Goal: Information Seeking & Learning: Learn about a topic

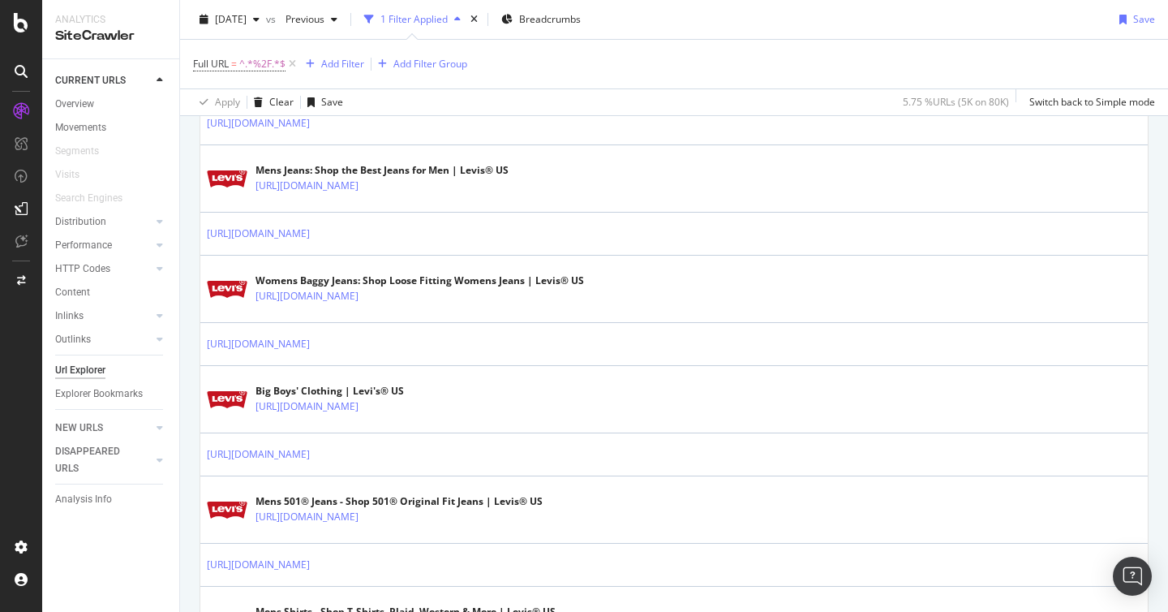
scroll to position [428, 0]
click at [772, 33] on div "[DATE] vs Previous 1 Filter Applied Breadcrumbs Save" at bounding box center [674, 22] width 988 height 32
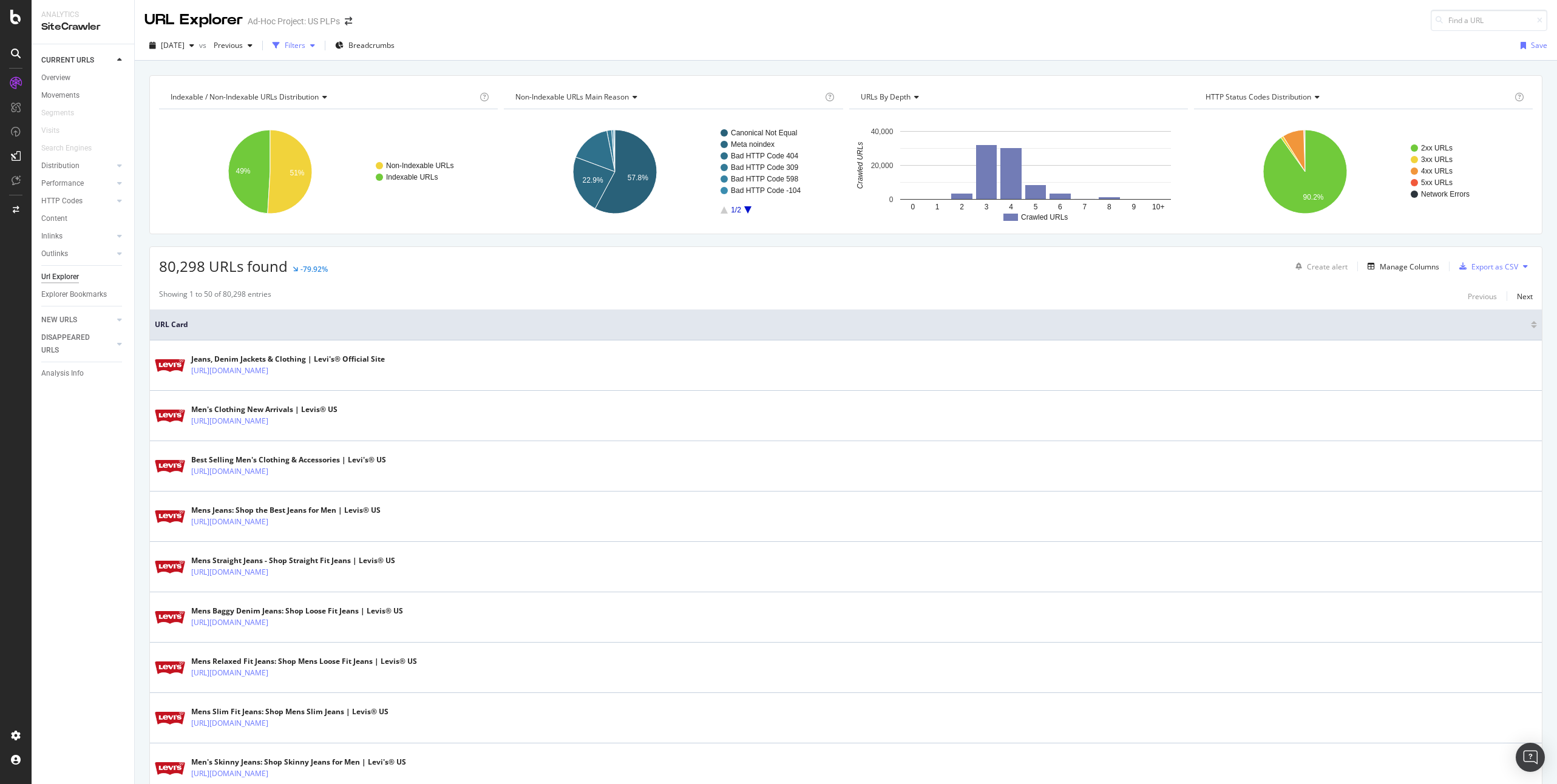
click at [305, 46] on div "Filters" at bounding box center [295, 46] width 21 height 10
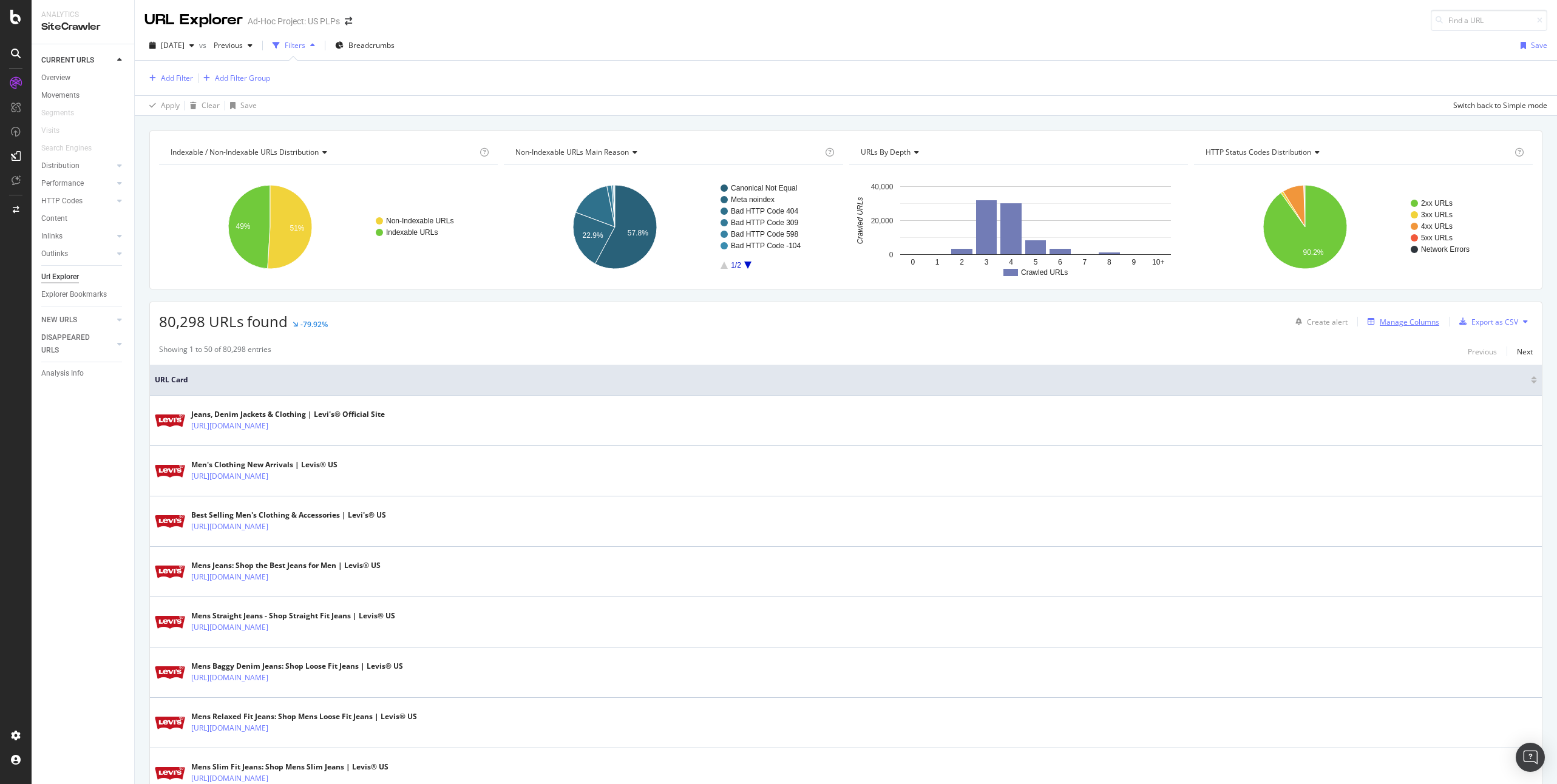
click at [1142, 324] on div "Manage Columns" at bounding box center [1410, 322] width 59 height 10
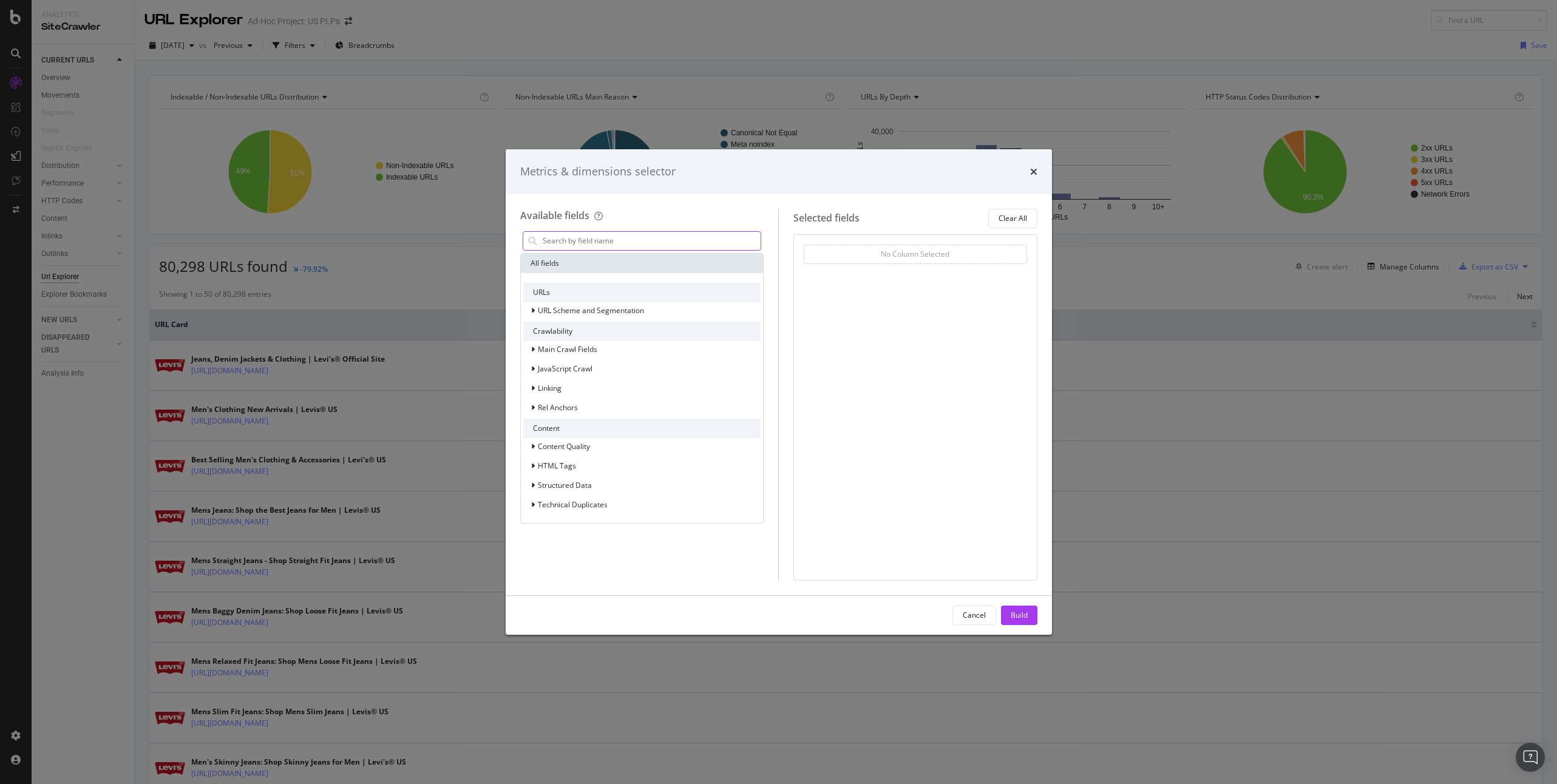
click at [632, 241] on input "modal" at bounding box center [652, 241] width 220 height 18
click at [631, 314] on span "URL Scheme and Segmentation" at bounding box center [591, 310] width 106 height 10
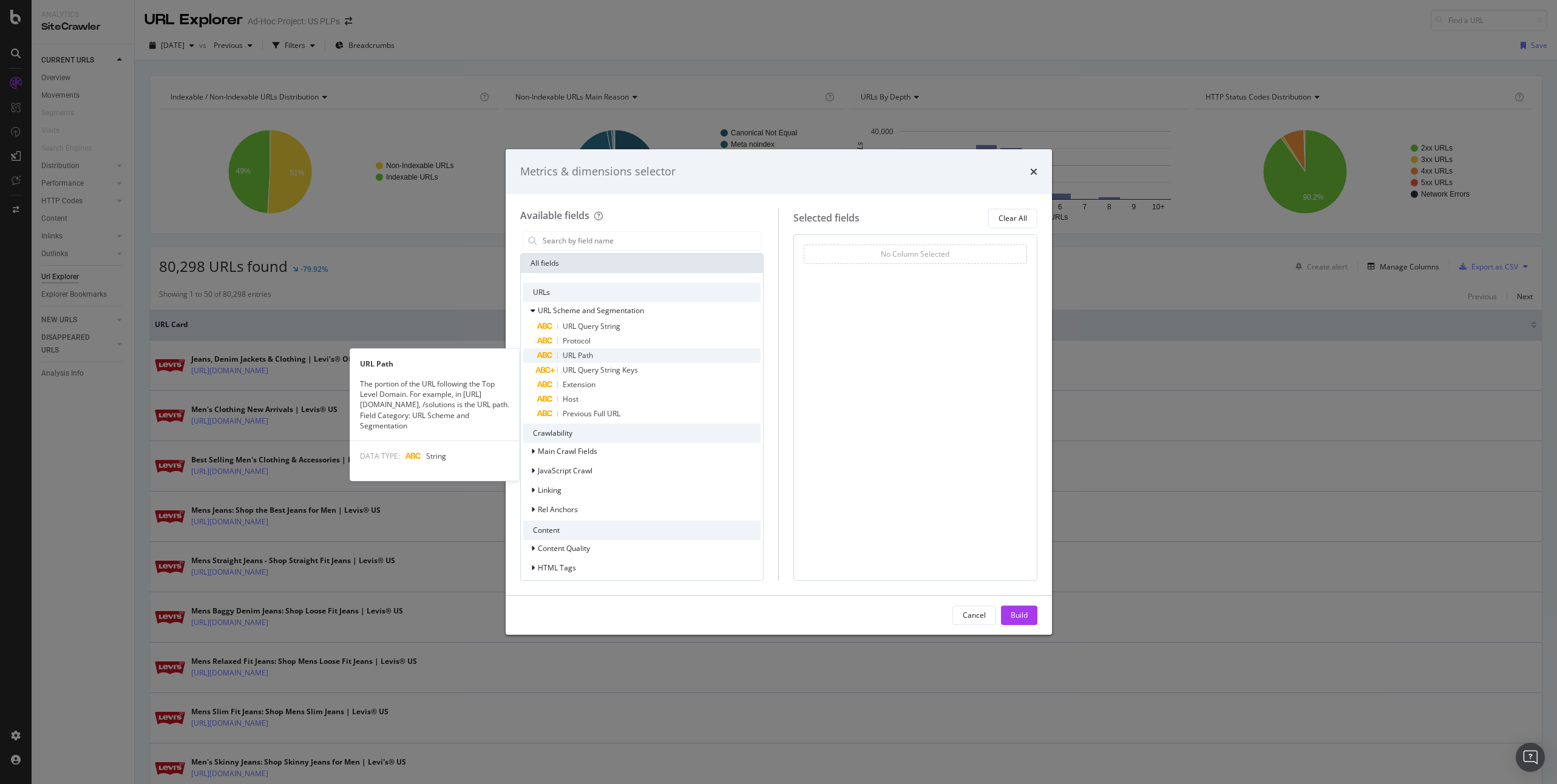
click at [608, 356] on div "URL Path" at bounding box center [650, 355] width 223 height 14
click at [592, 355] on span "URL Path" at bounding box center [578, 355] width 31 height 10
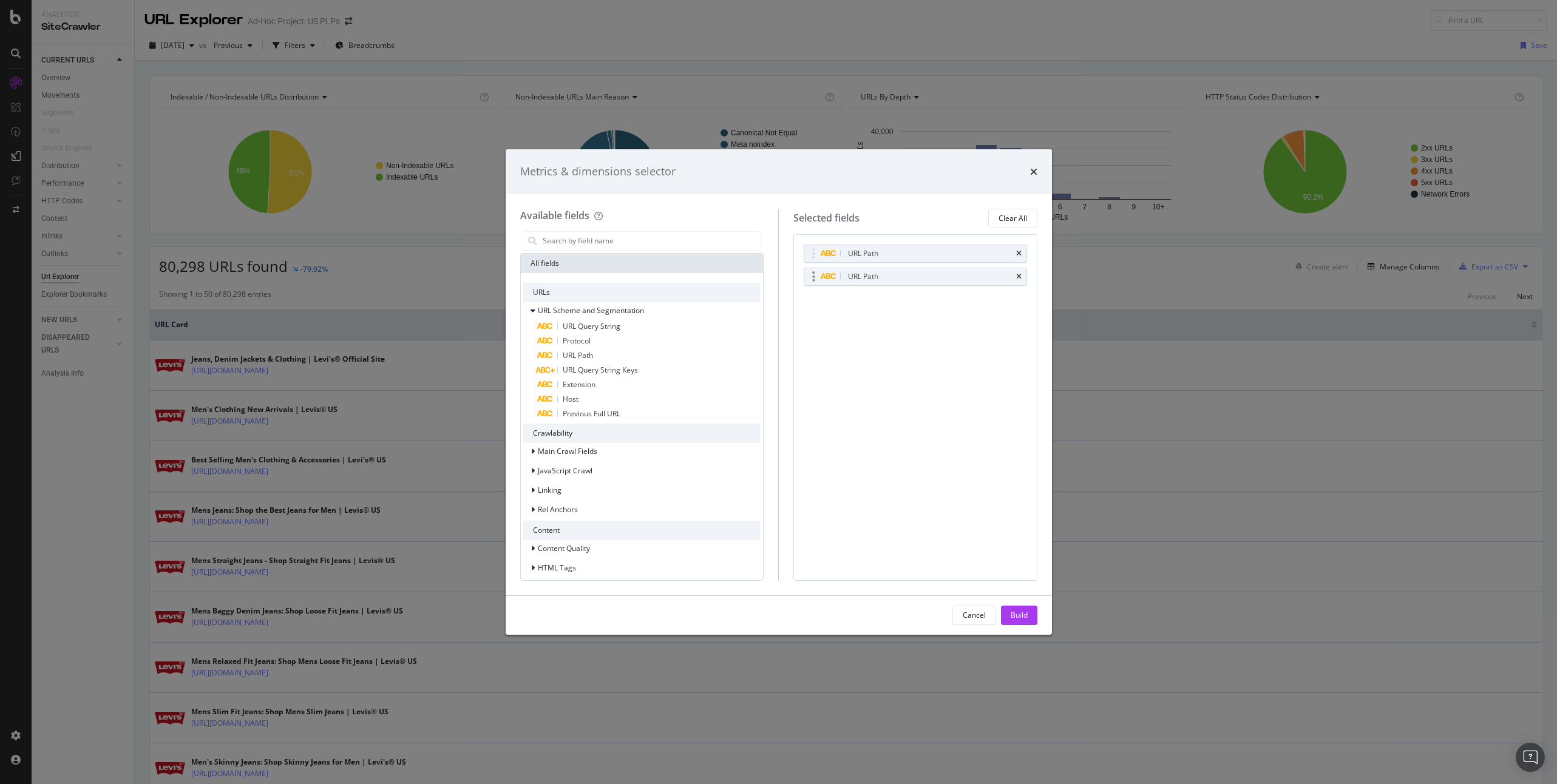
click at [919, 280] on div "URL Path" at bounding box center [930, 277] width 168 height 12
click at [972, 278] on div "URL Path" at bounding box center [930, 277] width 168 height 12
click at [1022, 278] on div "URL Path" at bounding box center [915, 277] width 222 height 17
click at [1020, 253] on icon "times" at bounding box center [1019, 254] width 5 height 7
click at [1024, 256] on div "URL Path" at bounding box center [915, 254] width 222 height 17
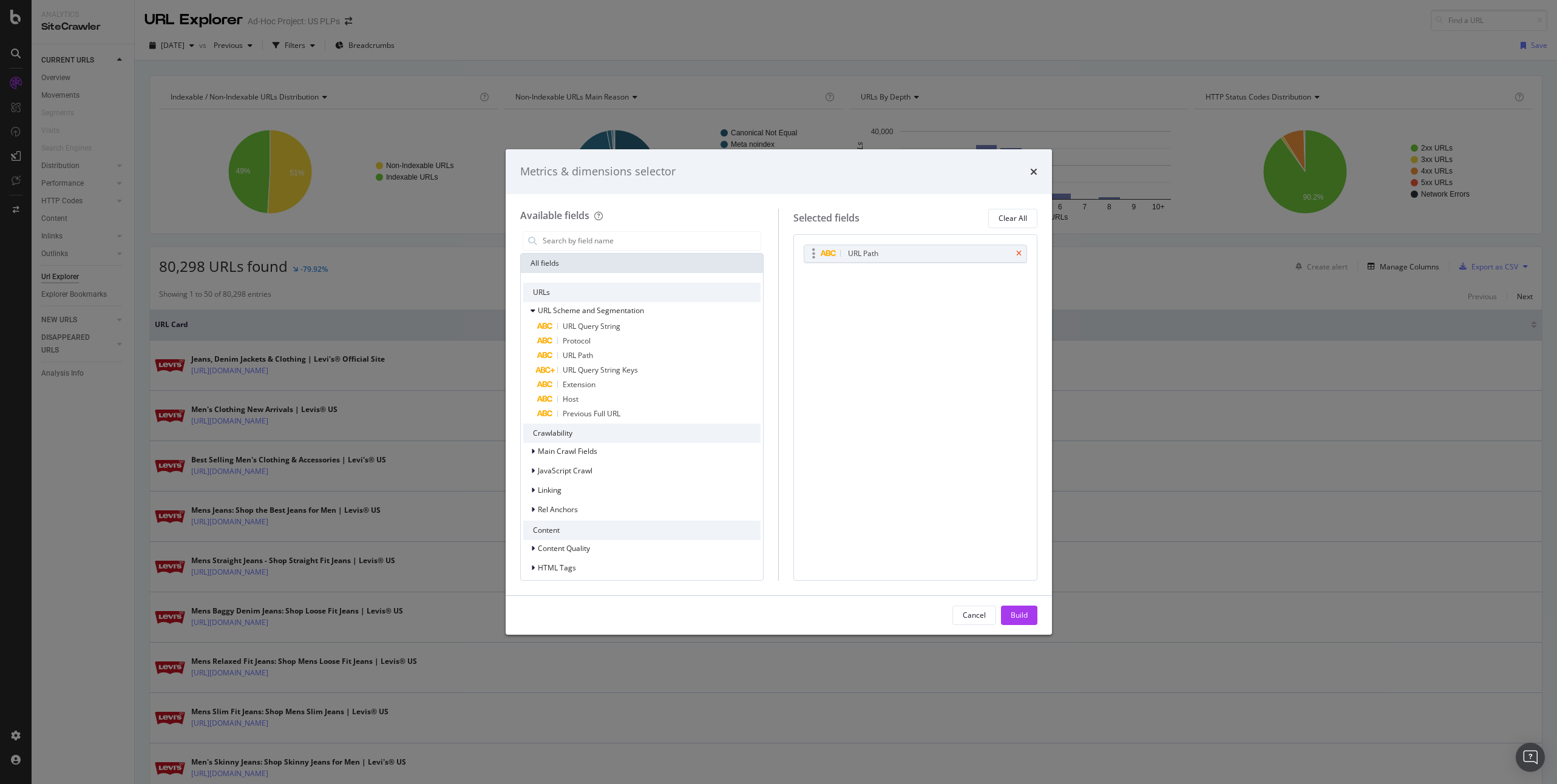
click at [1020, 254] on icon "times" at bounding box center [1019, 254] width 5 height 7
click at [1037, 174] on icon "times" at bounding box center [1034, 171] width 7 height 10
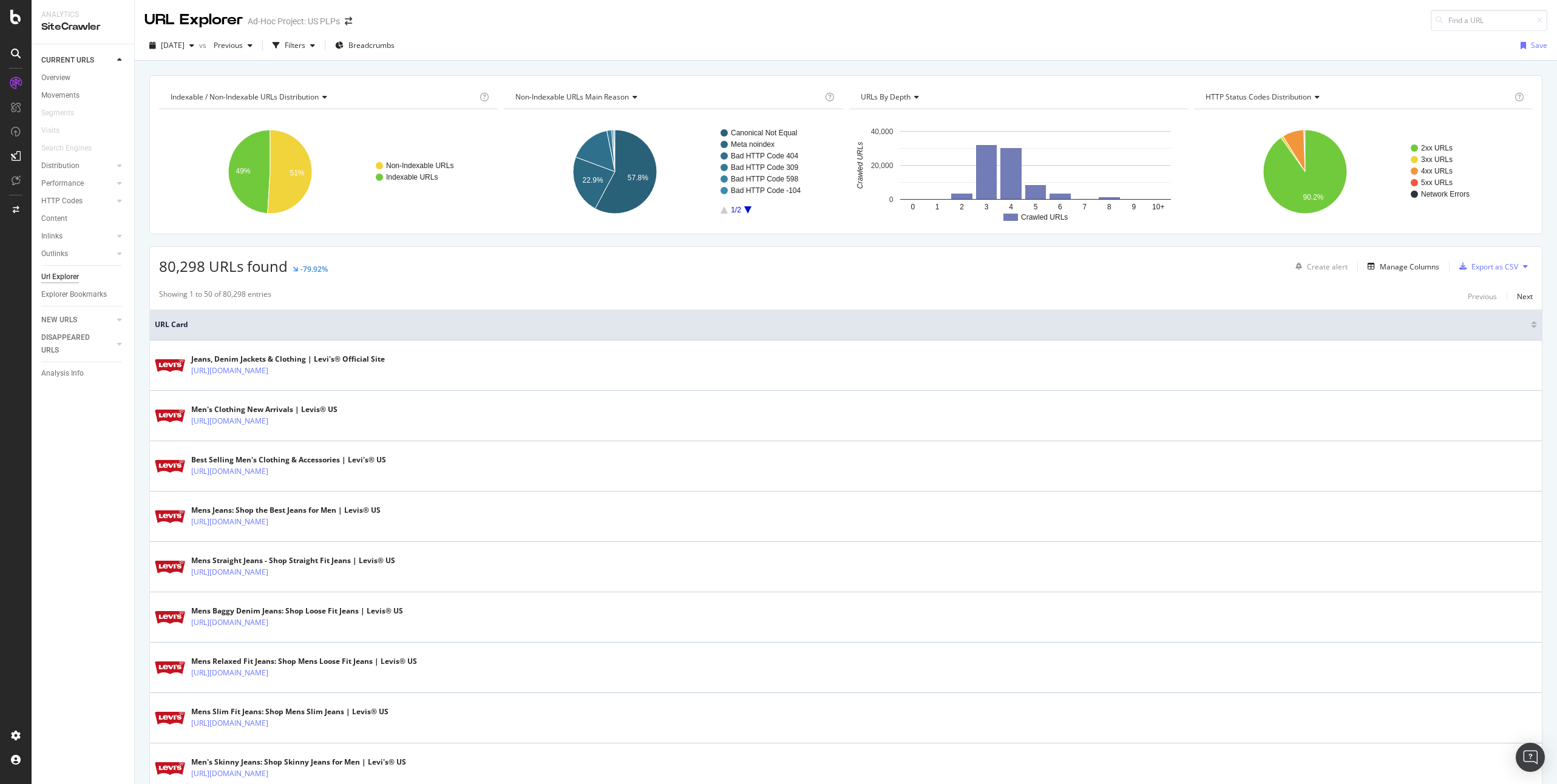
click at [1094, 297] on div "Showing 1 to 50 of 80,298 entries Previous Next" at bounding box center [846, 295] width 1392 height 14
click at [1142, 269] on div "Manage Columns" at bounding box center [1410, 267] width 59 height 10
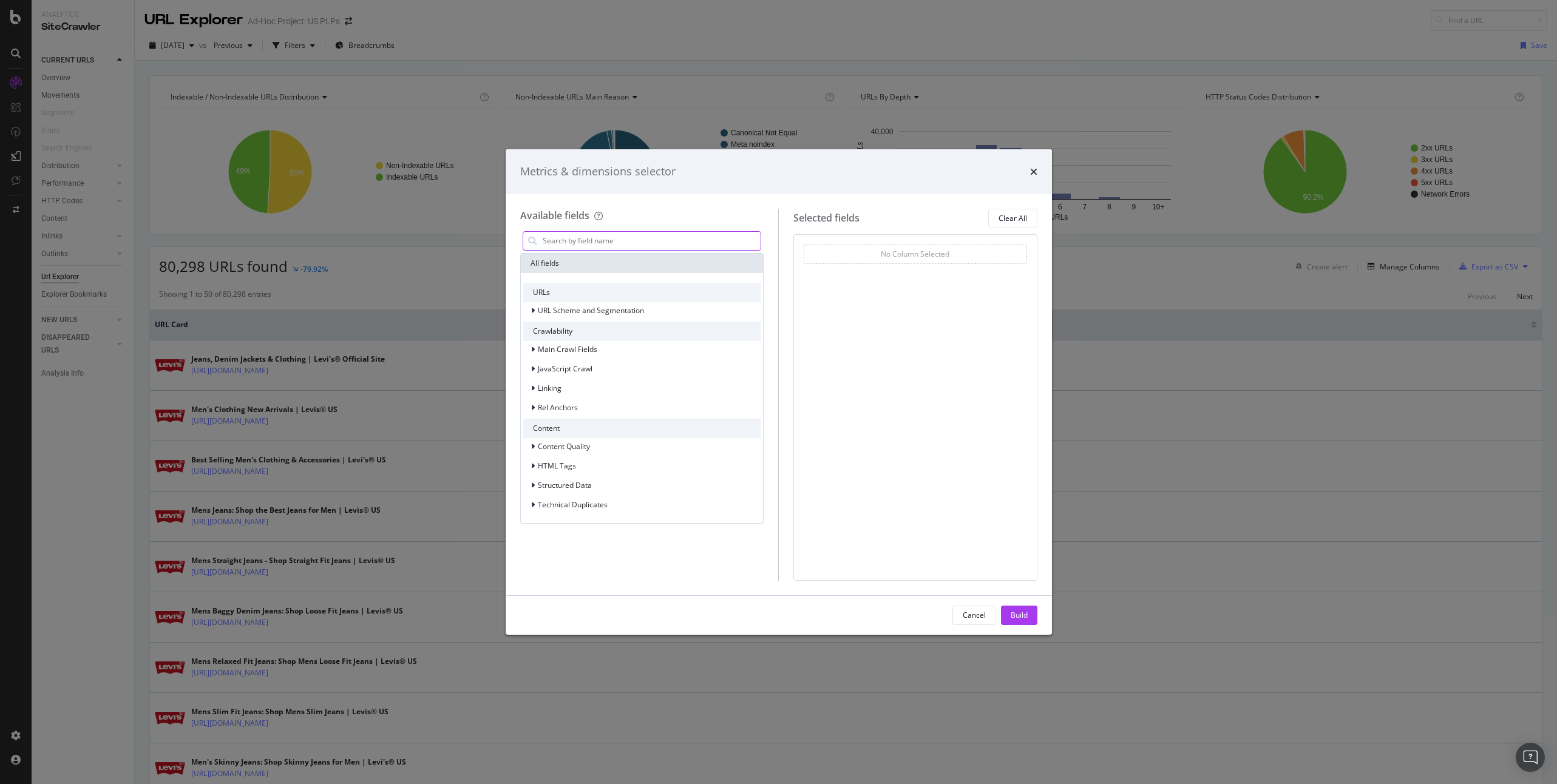
click at [614, 241] on input "modal" at bounding box center [652, 241] width 220 height 18
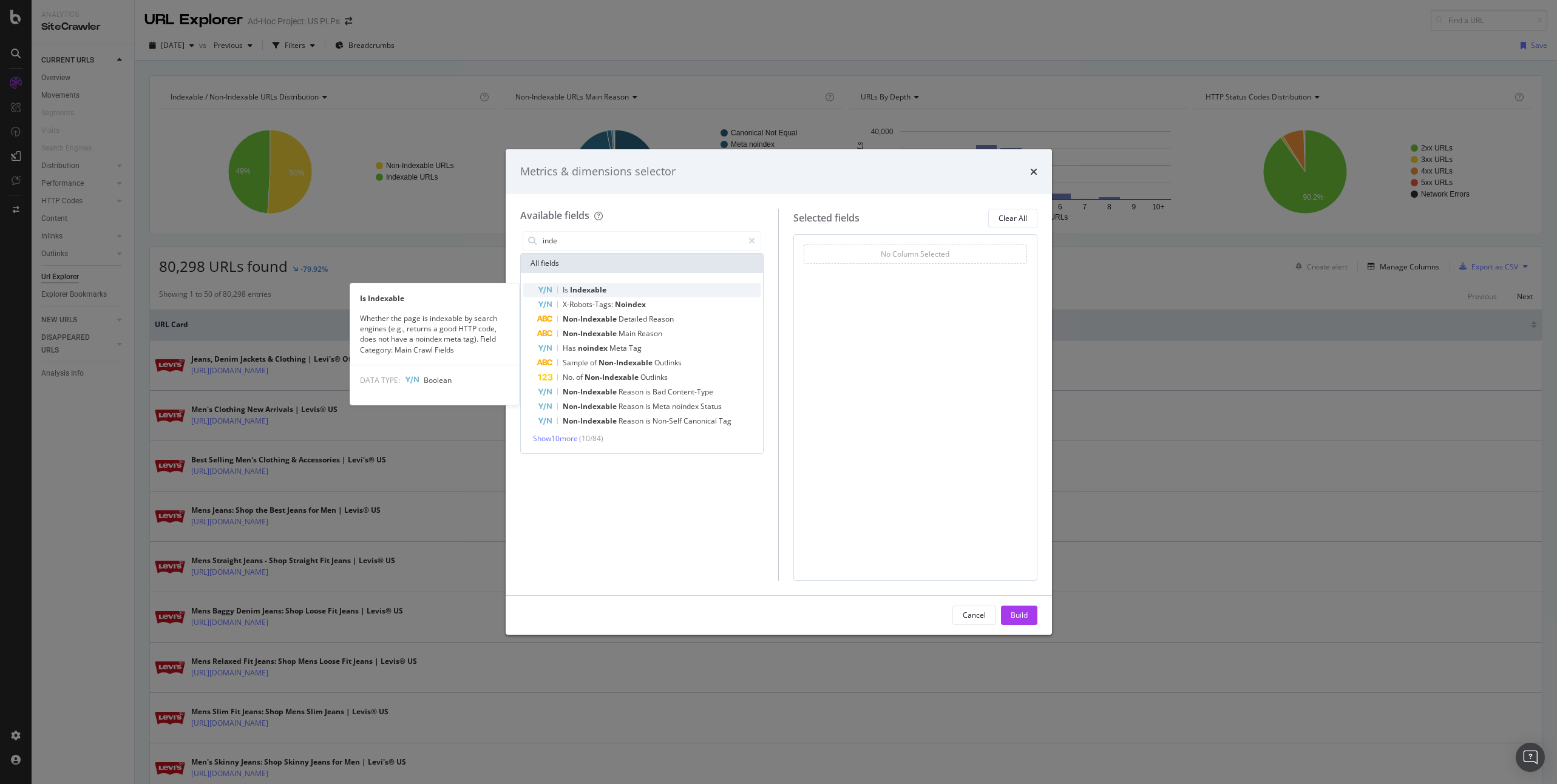
type input "inde"
click at [597, 290] on span "Indexable" at bounding box center [588, 290] width 37 height 10
click at [642, 290] on div "Is Indexable" at bounding box center [650, 290] width 223 height 14
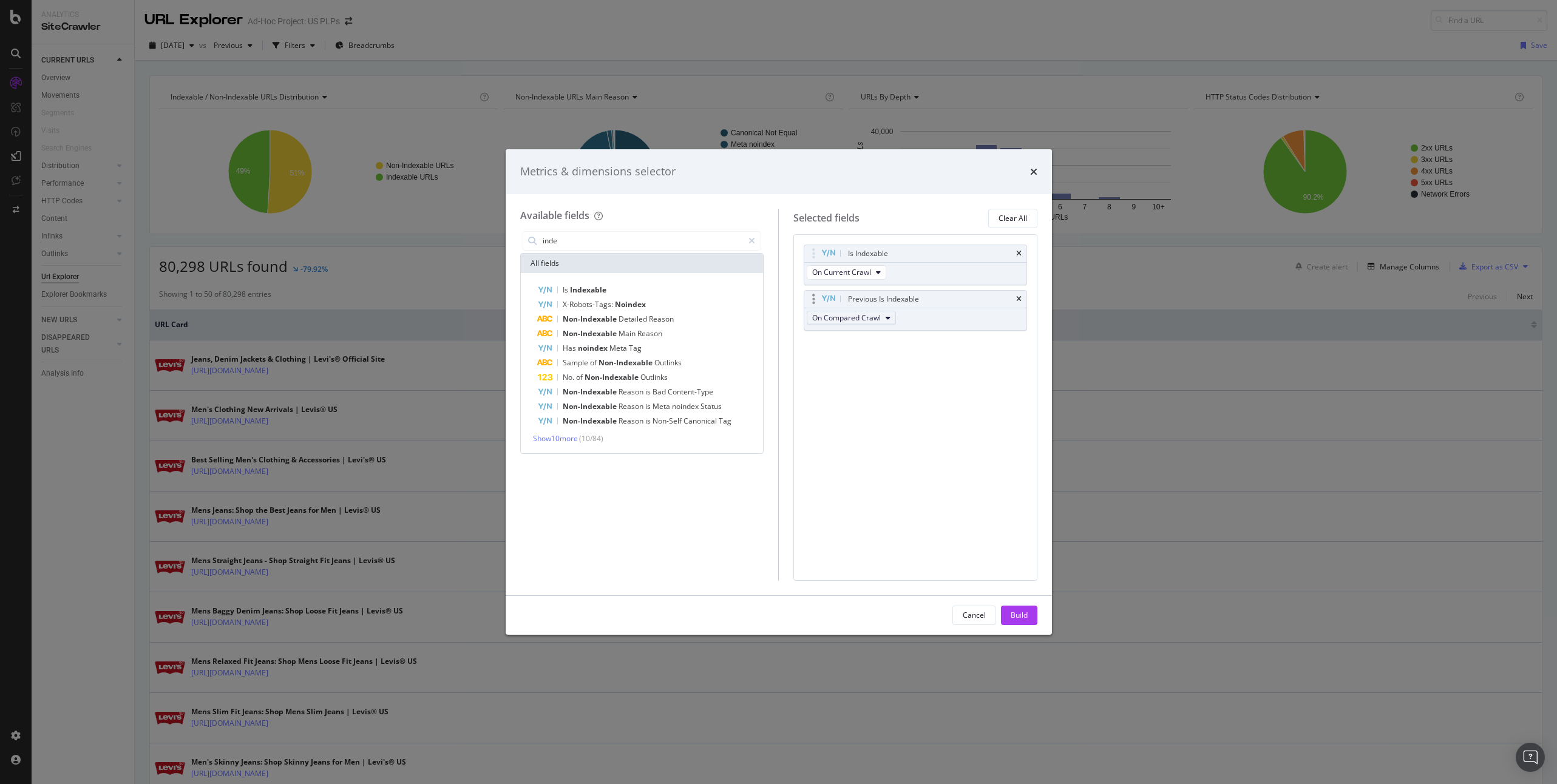
click at [883, 319] on button "On Compared Crawl" at bounding box center [851, 317] width 89 height 14
click at [879, 368] on div "On Compared Crawl" at bounding box center [852, 362] width 89 height 18
click at [1086, 284] on div "Metrics & dimensions selector Available fields inde All fields Is Indexable X-R…" at bounding box center [778, 392] width 1557 height 784
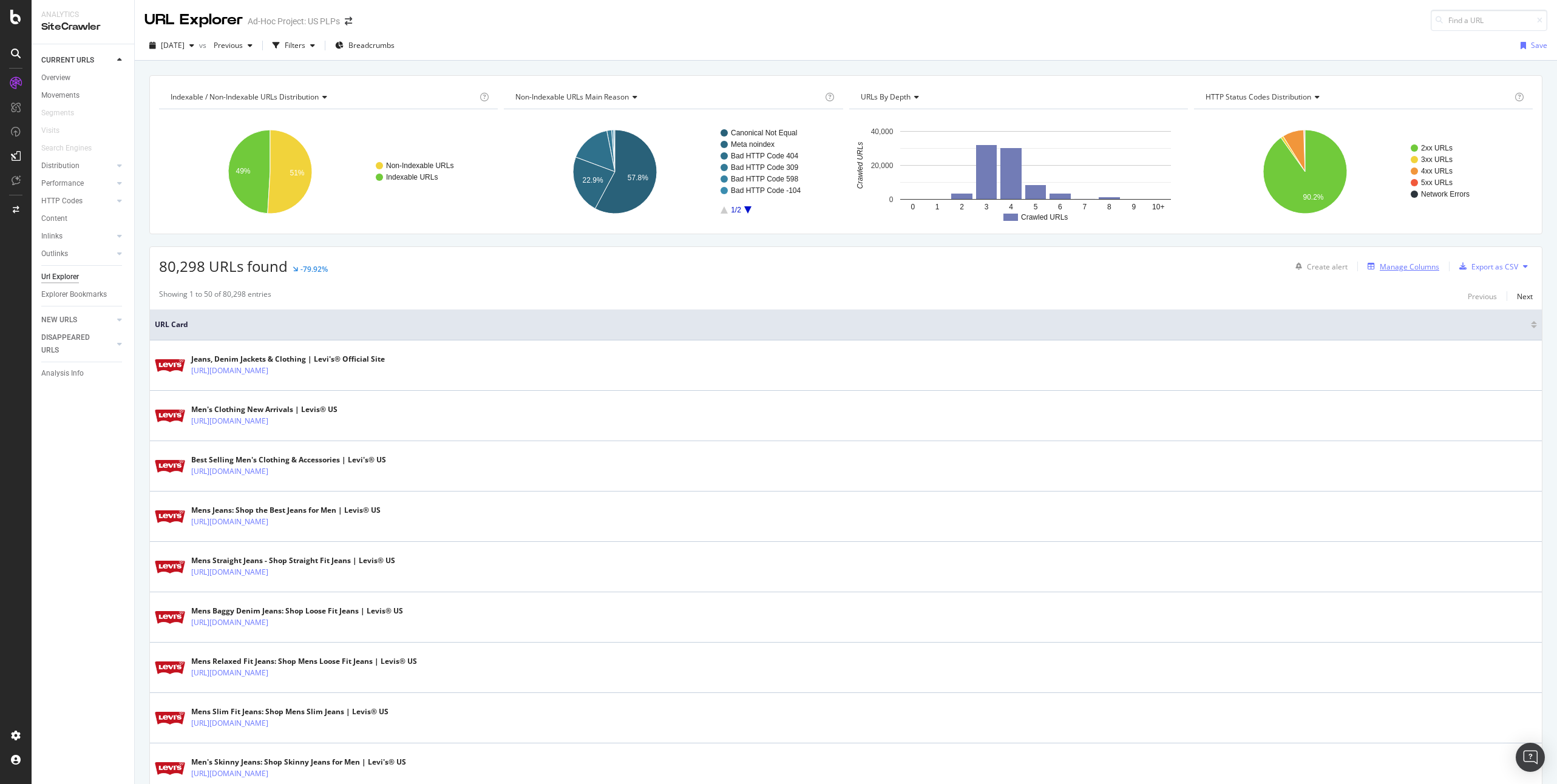
click at [1142, 266] on div "Manage Columns" at bounding box center [1410, 267] width 59 height 10
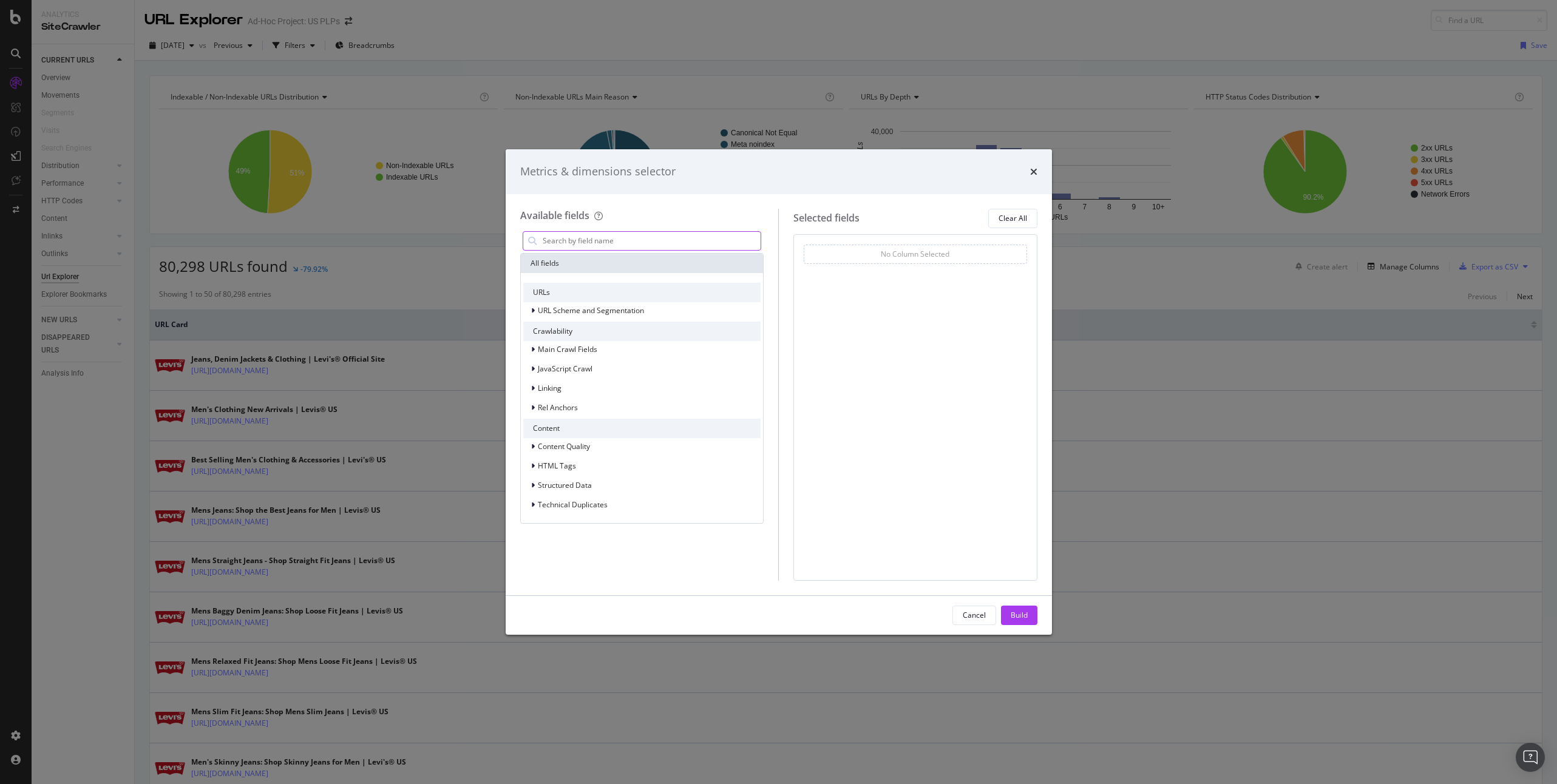
click at [639, 240] on input "modal" at bounding box center [652, 241] width 220 height 18
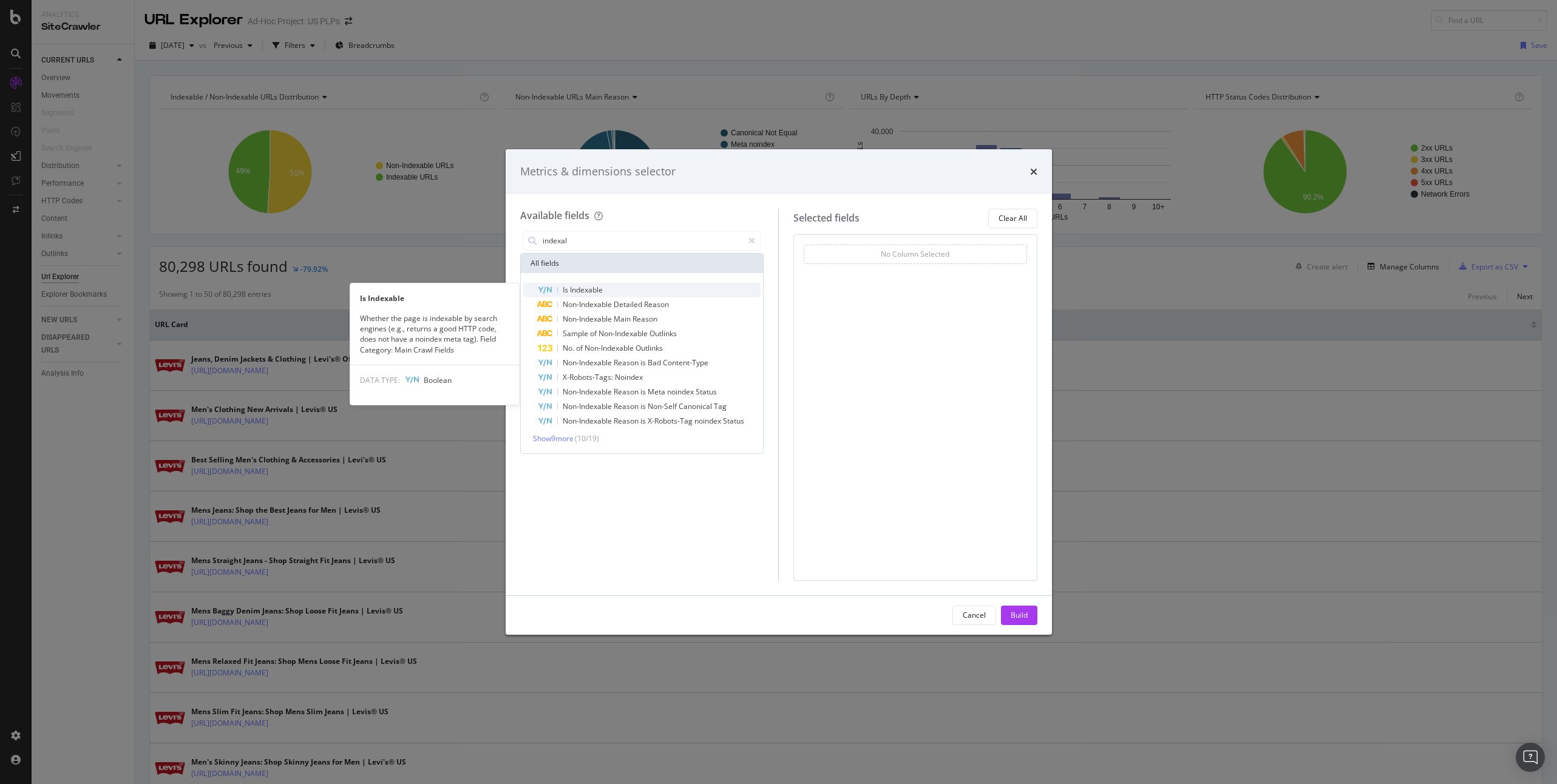
click at [632, 292] on div "Is Indexable" at bounding box center [650, 290] width 223 height 14
click at [587, 287] on span "Indexable" at bounding box center [587, 290] width 33 height 10
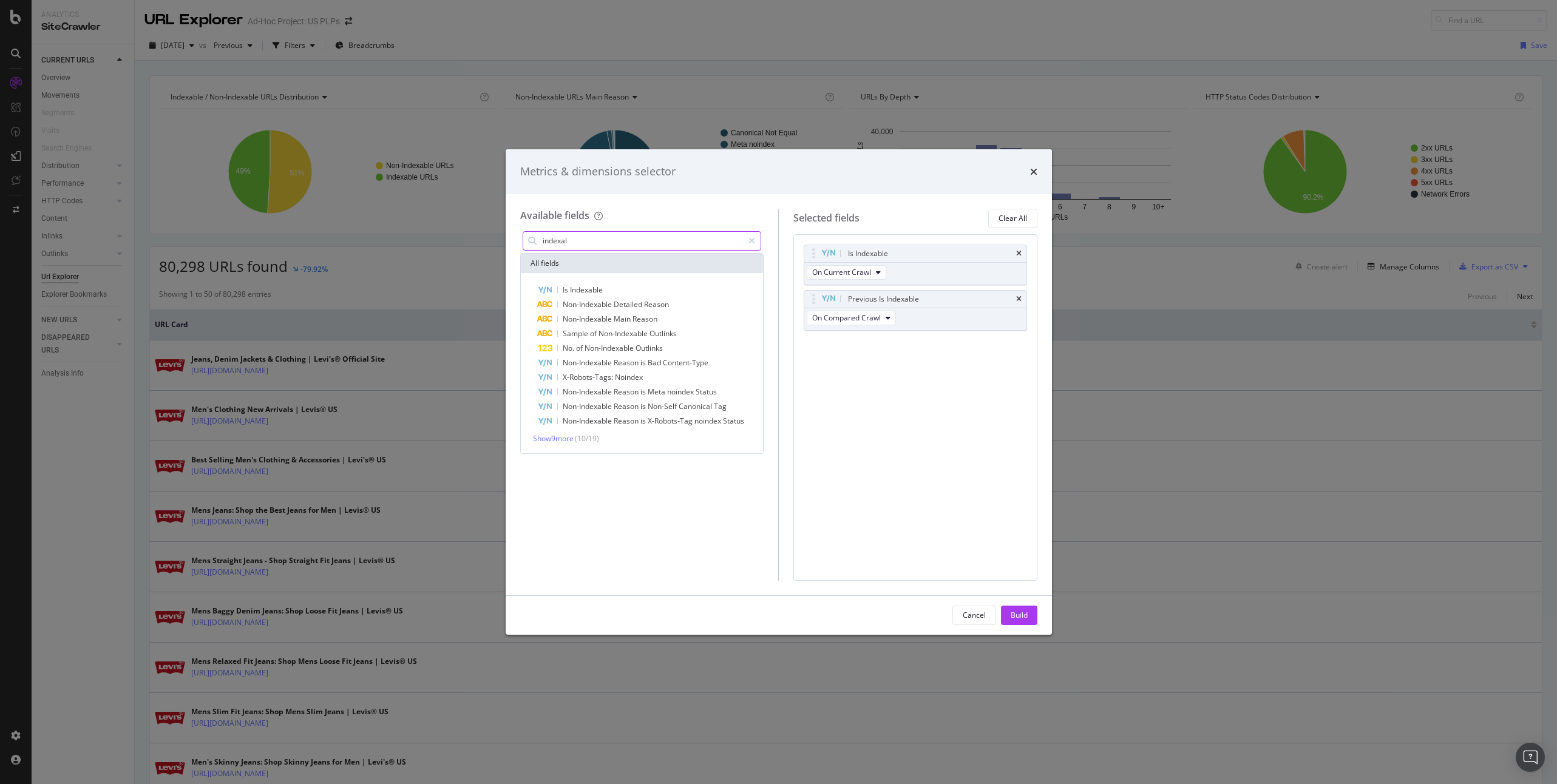
click at [609, 239] on input "indexal" at bounding box center [643, 241] width 202 height 18
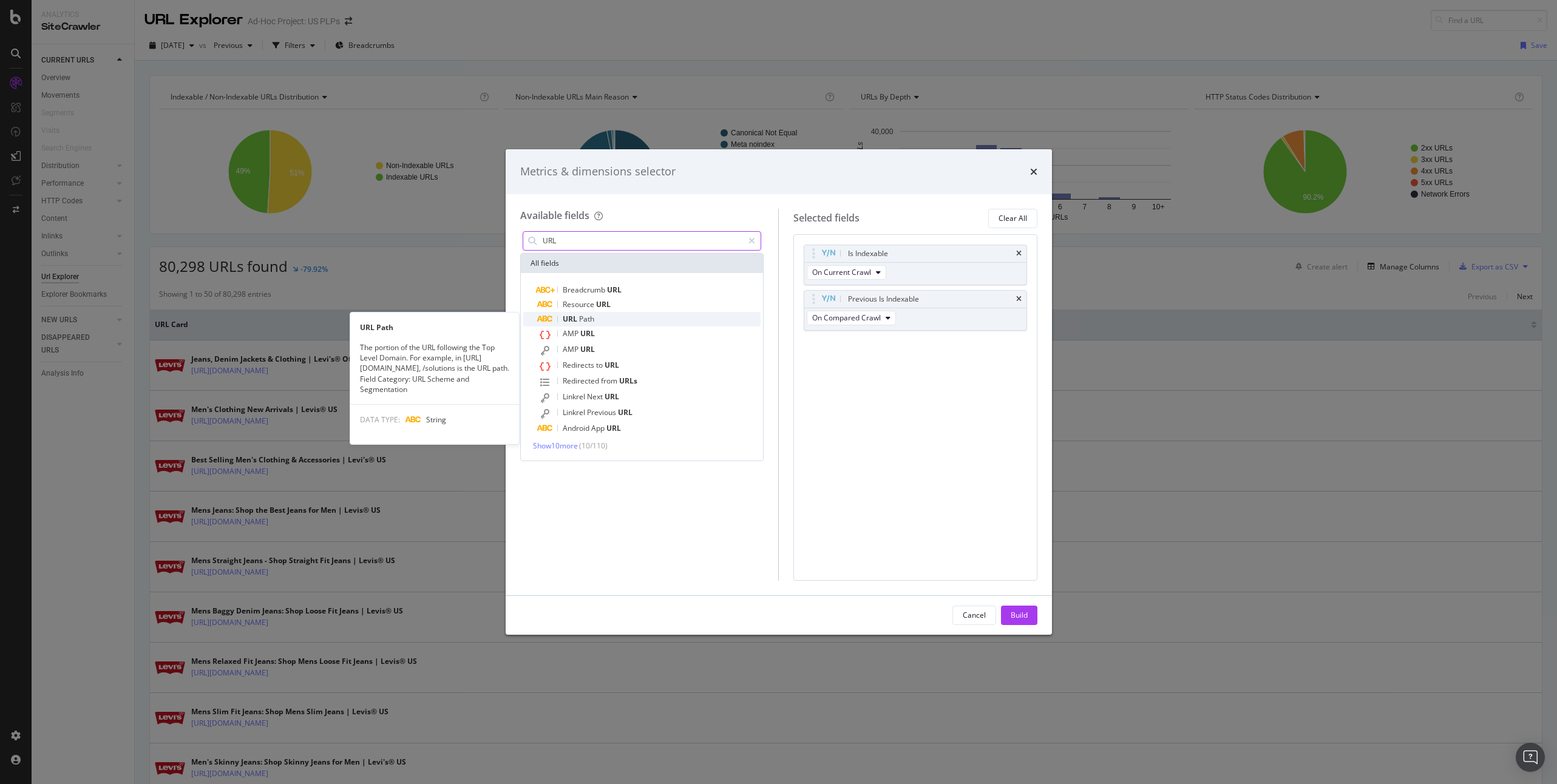
type input "URL"
click at [617, 316] on div "URL Path" at bounding box center [650, 319] width 223 height 14
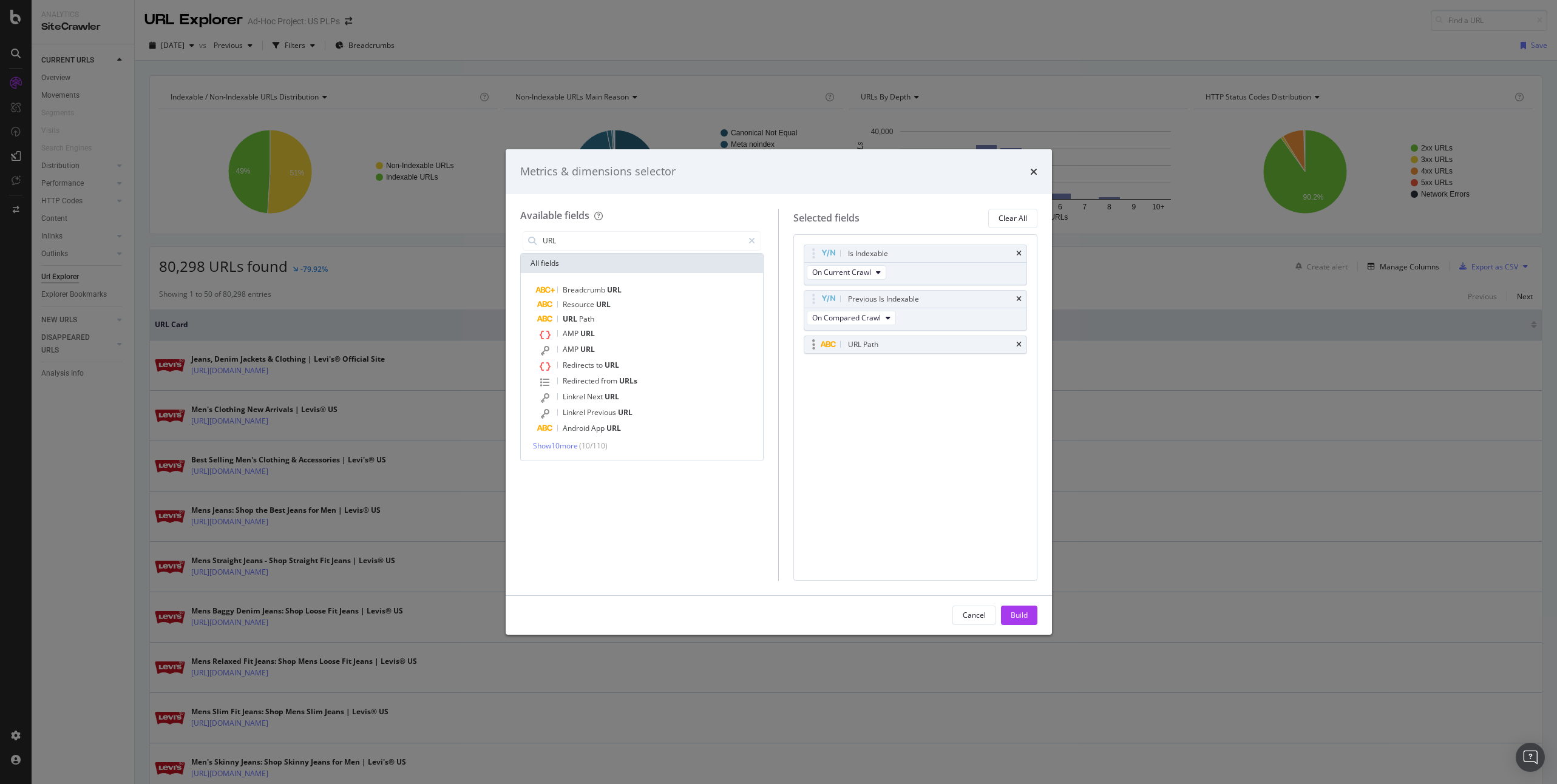
click at [895, 340] on div "URL Path" at bounding box center [930, 345] width 168 height 12
click at [1020, 343] on icon "times" at bounding box center [1019, 345] width 5 height 7
click at [611, 242] on input "URL" at bounding box center [643, 241] width 202 height 18
click at [558, 447] on span "Show 10 more" at bounding box center [555, 446] width 45 height 10
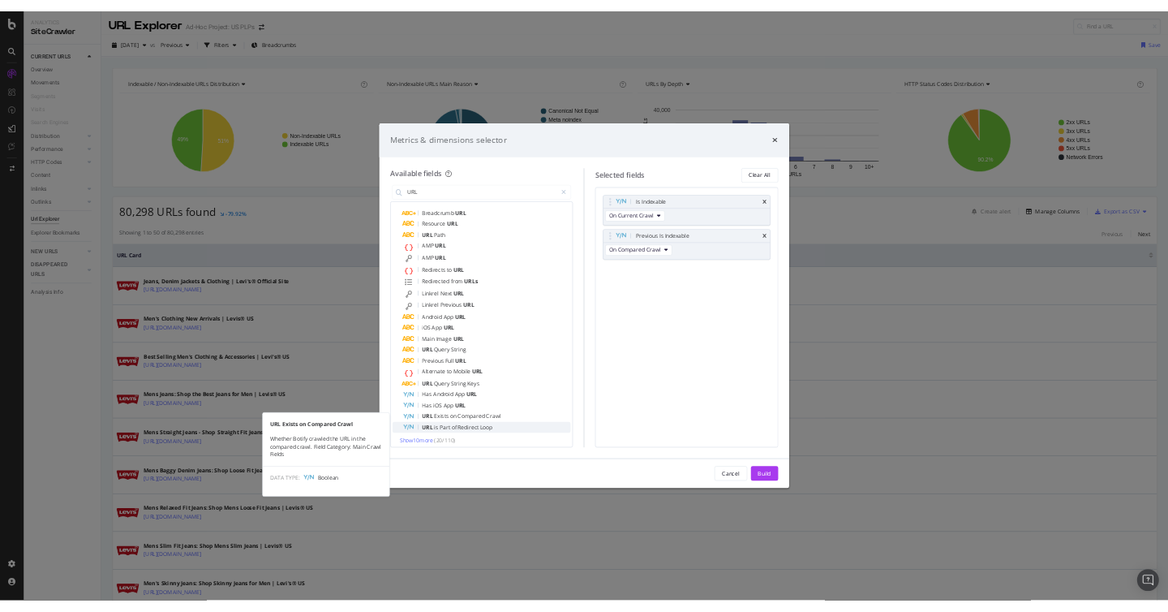
scroll to position [36, 0]
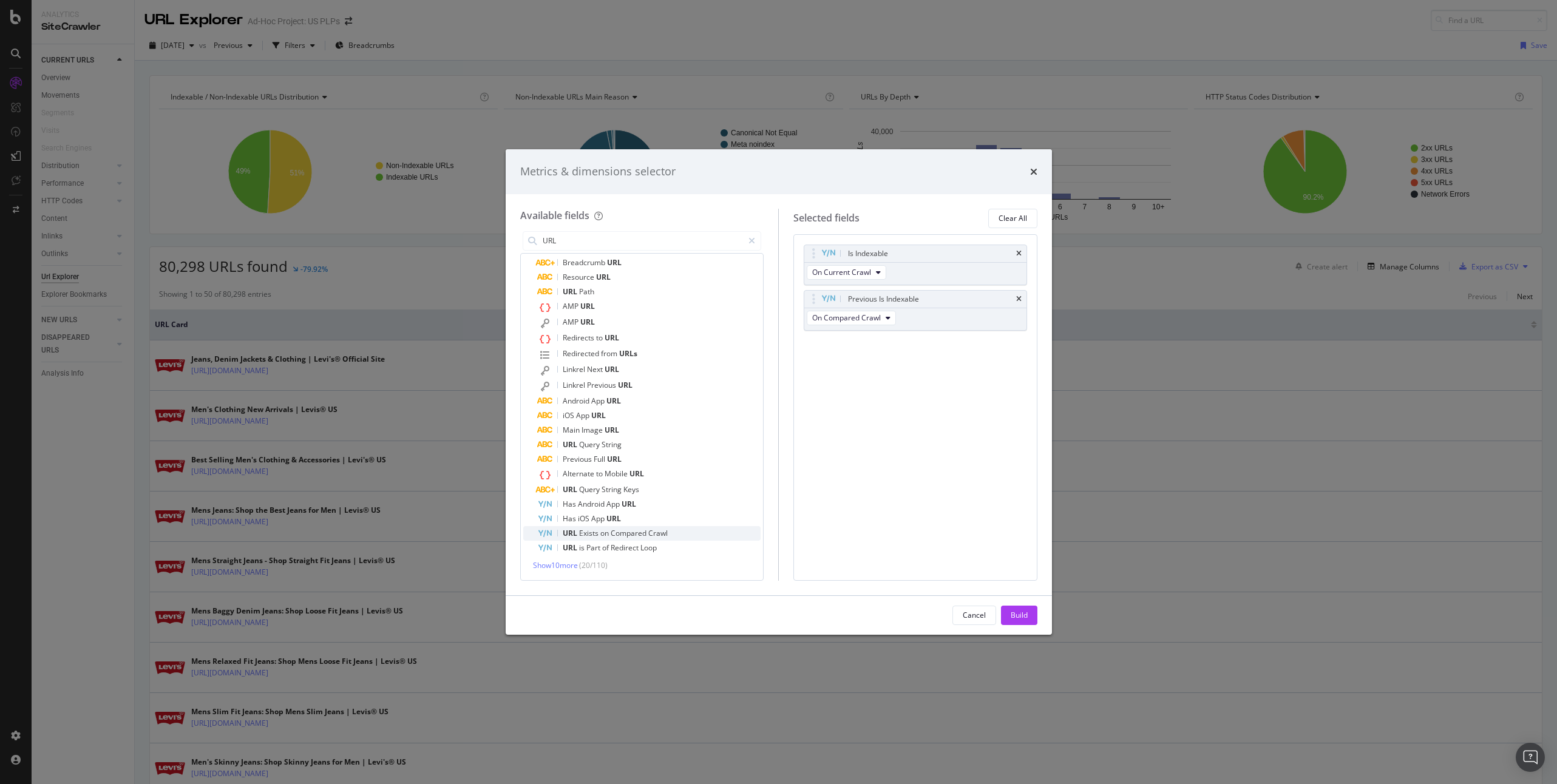
click at [618, 537] on span "Compared" at bounding box center [630, 533] width 37 height 10
click at [1020, 617] on div "Build" at bounding box center [1019, 615] width 17 height 10
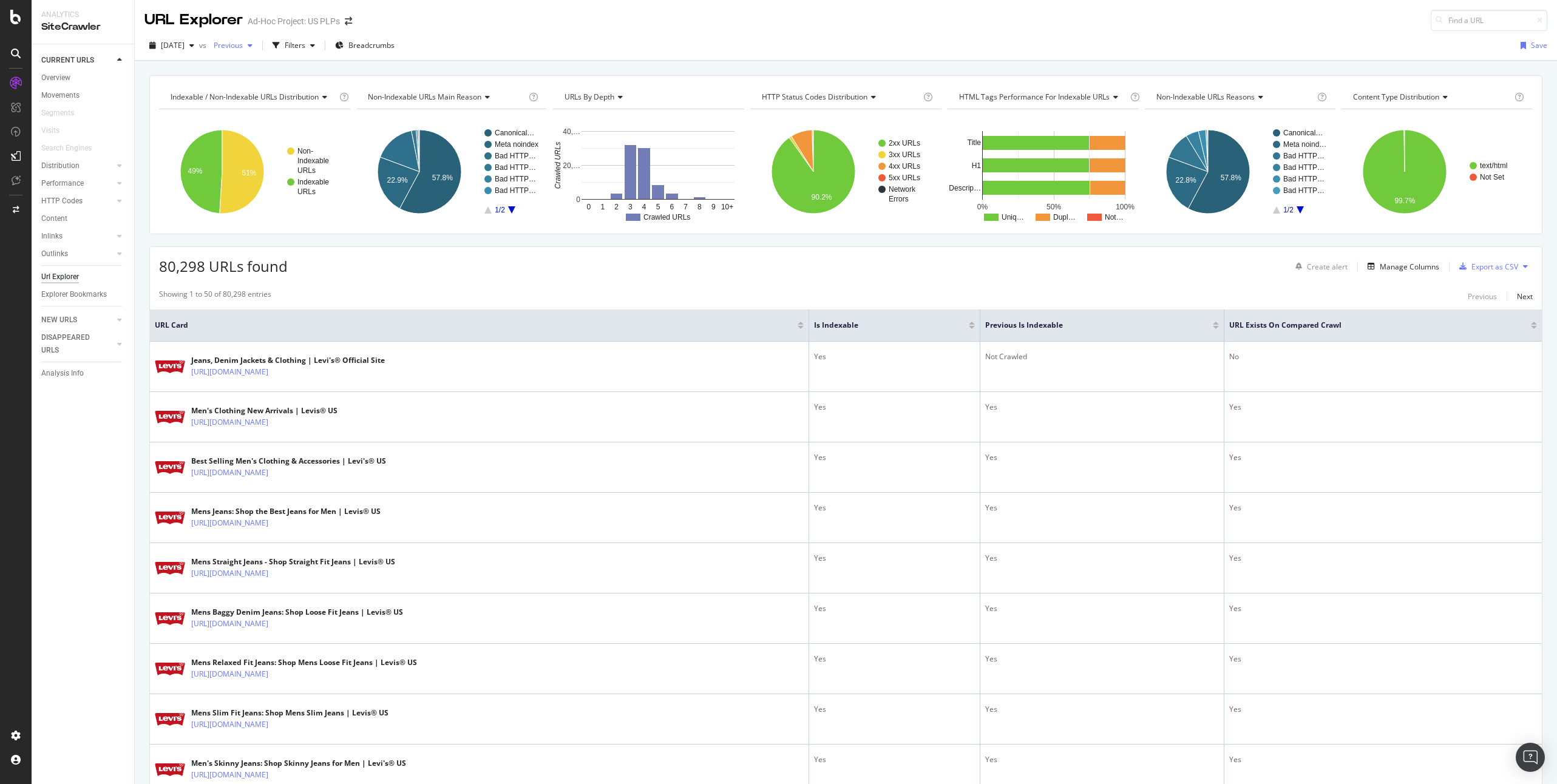
drag, startPoint x: 249, startPoint y: 46, endPoint x: 252, endPoint y: 53, distance: 7.6
click at [243, 46] on span "Previous" at bounding box center [225, 46] width 34 height 10
